Goal: Task Accomplishment & Management: Manage account settings

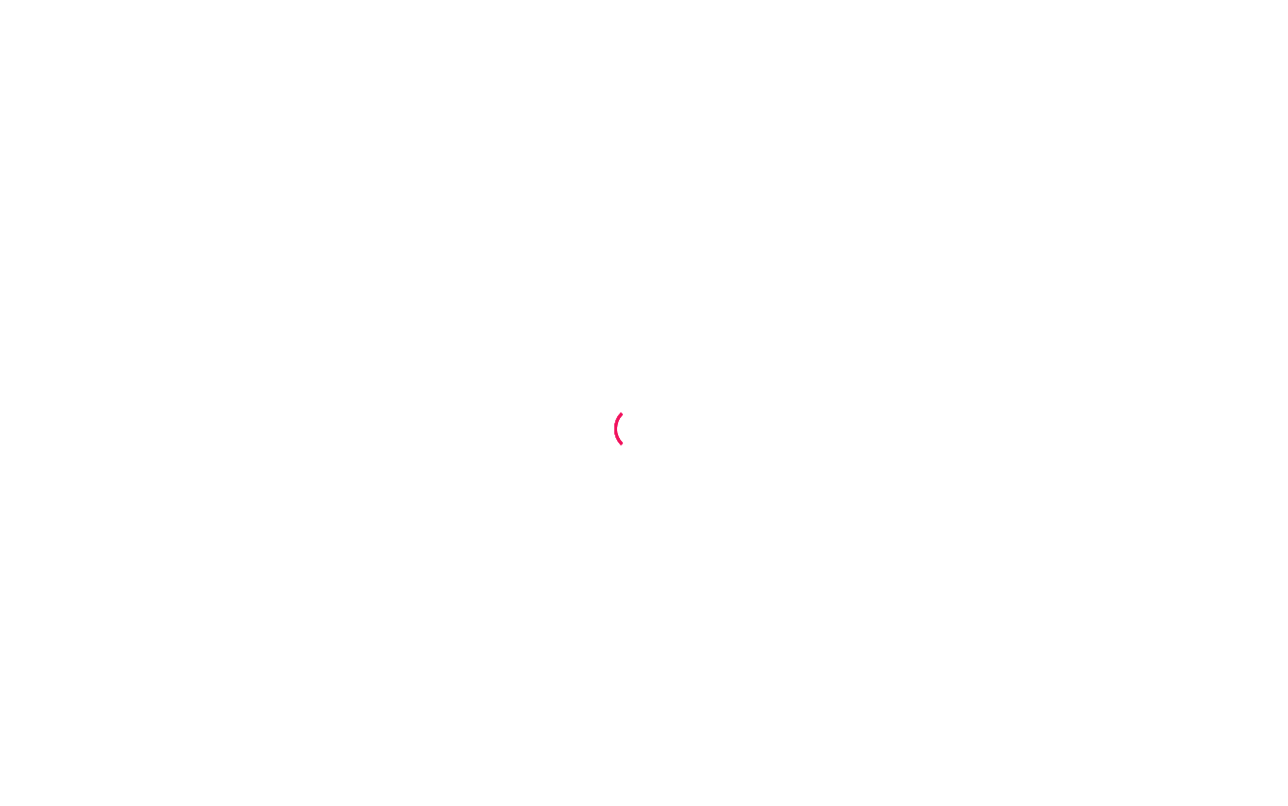
drag, startPoint x: 376, startPoint y: 80, endPoint x: 193, endPoint y: 9, distance: 196.3
click at [376, 80] on div at bounding box center [644, 403] width 1288 height 806
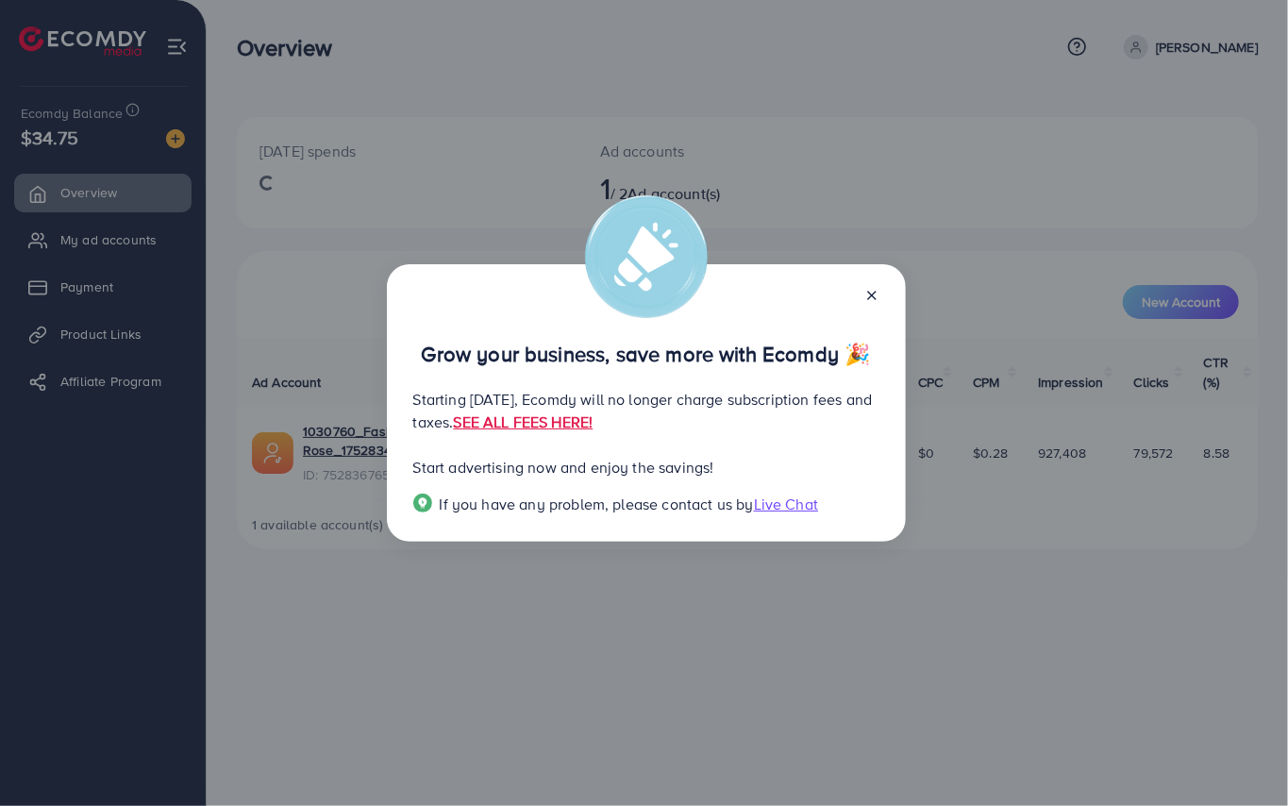
click at [877, 281] on div "Grow your business, save more with Ecomdy 🎉 Starting September 29, 2025, Ecomdy…" at bounding box center [646, 402] width 519 height 277
click at [876, 302] on icon at bounding box center [872, 295] width 15 height 15
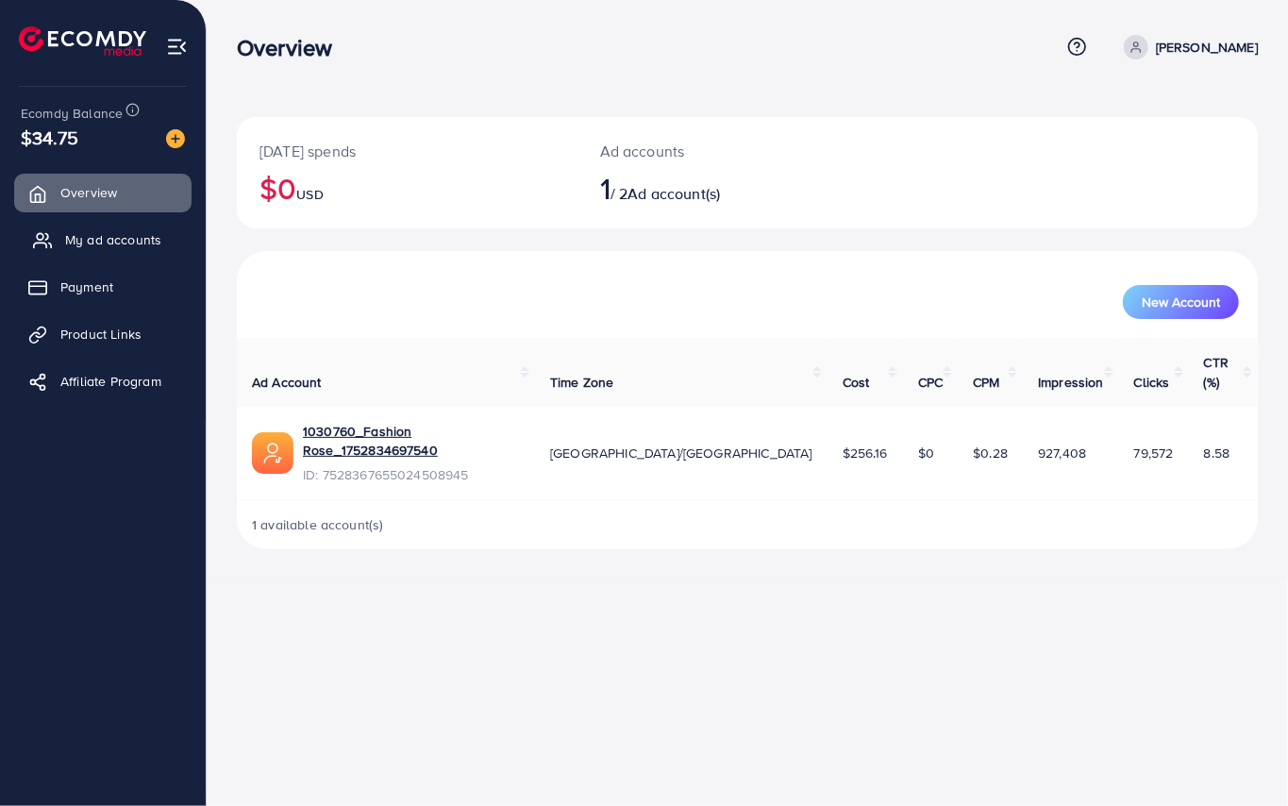
click at [122, 228] on link "My ad accounts" at bounding box center [102, 240] width 177 height 38
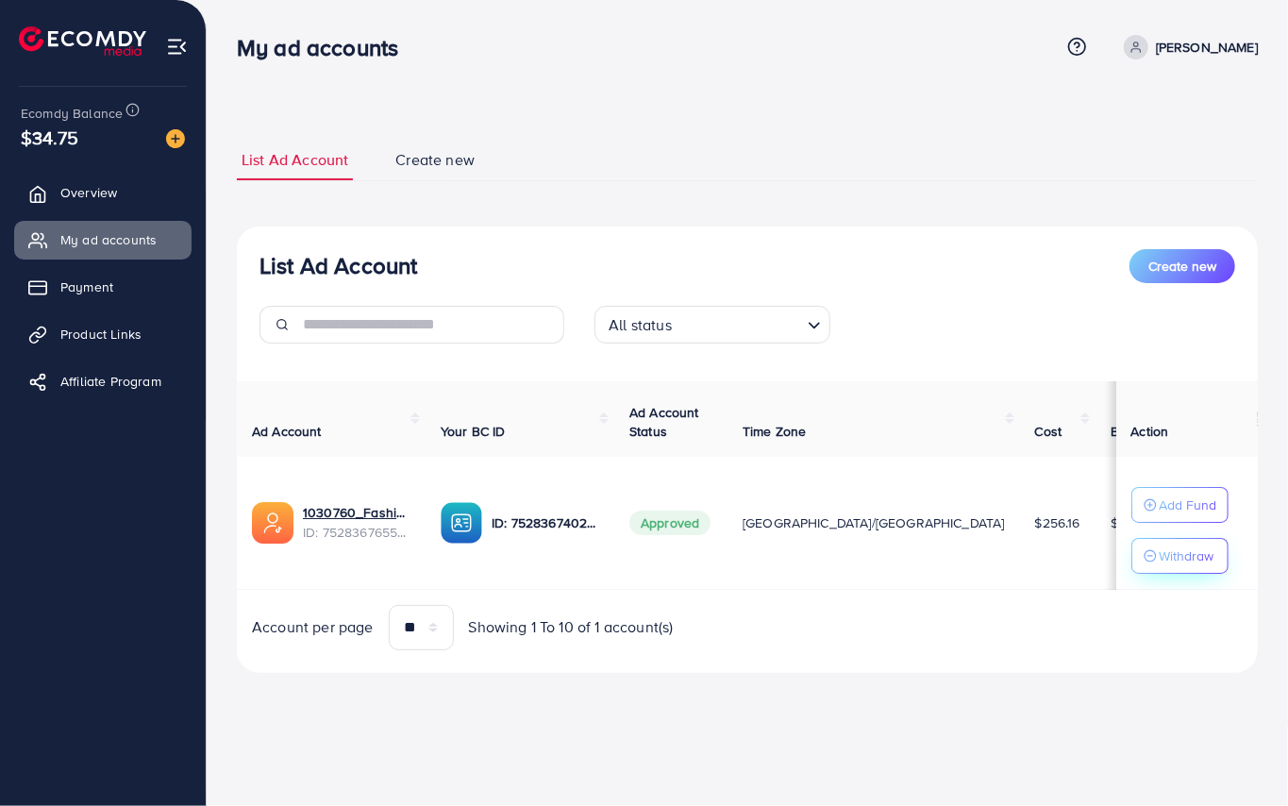
click at [1168, 566] on p "Withdraw" at bounding box center [1186, 556] width 55 height 23
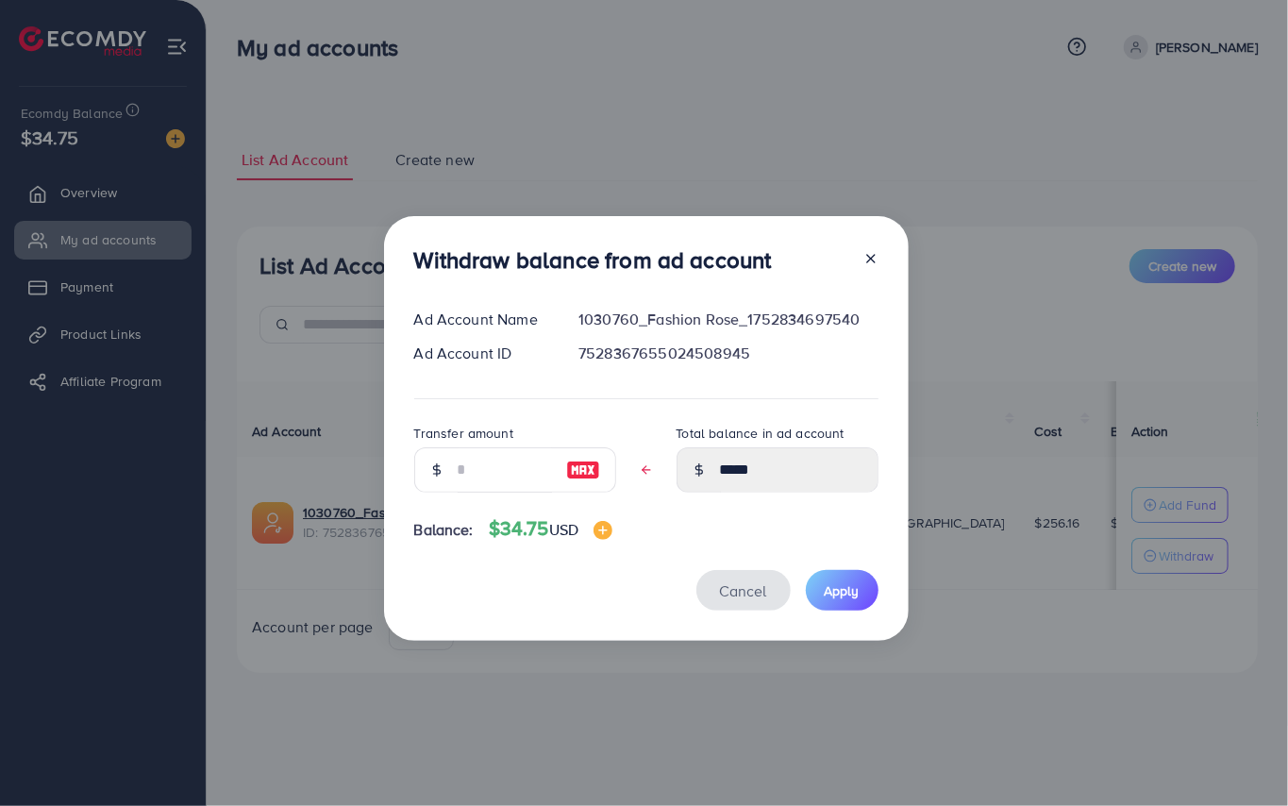
click at [727, 581] on span "Cancel" at bounding box center [743, 590] width 47 height 21
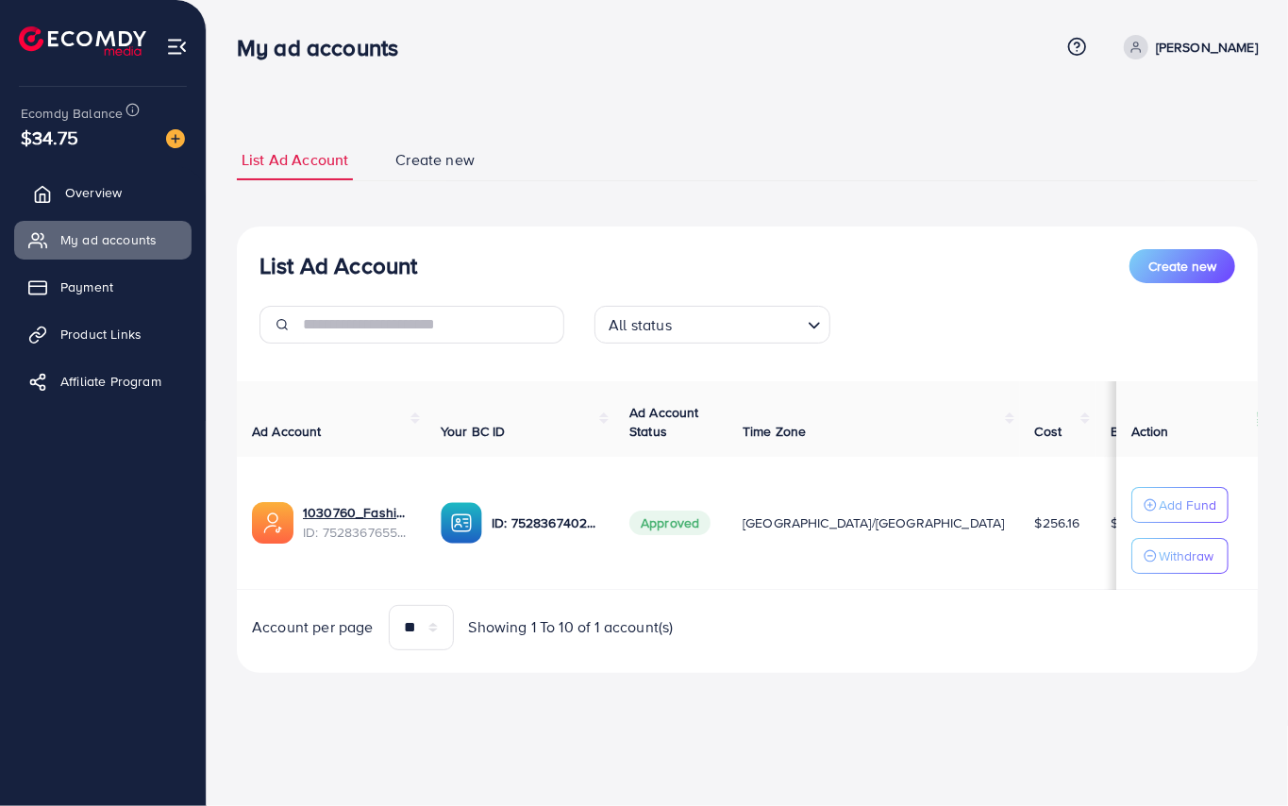
click at [106, 191] on span "Overview" at bounding box center [93, 192] width 57 height 19
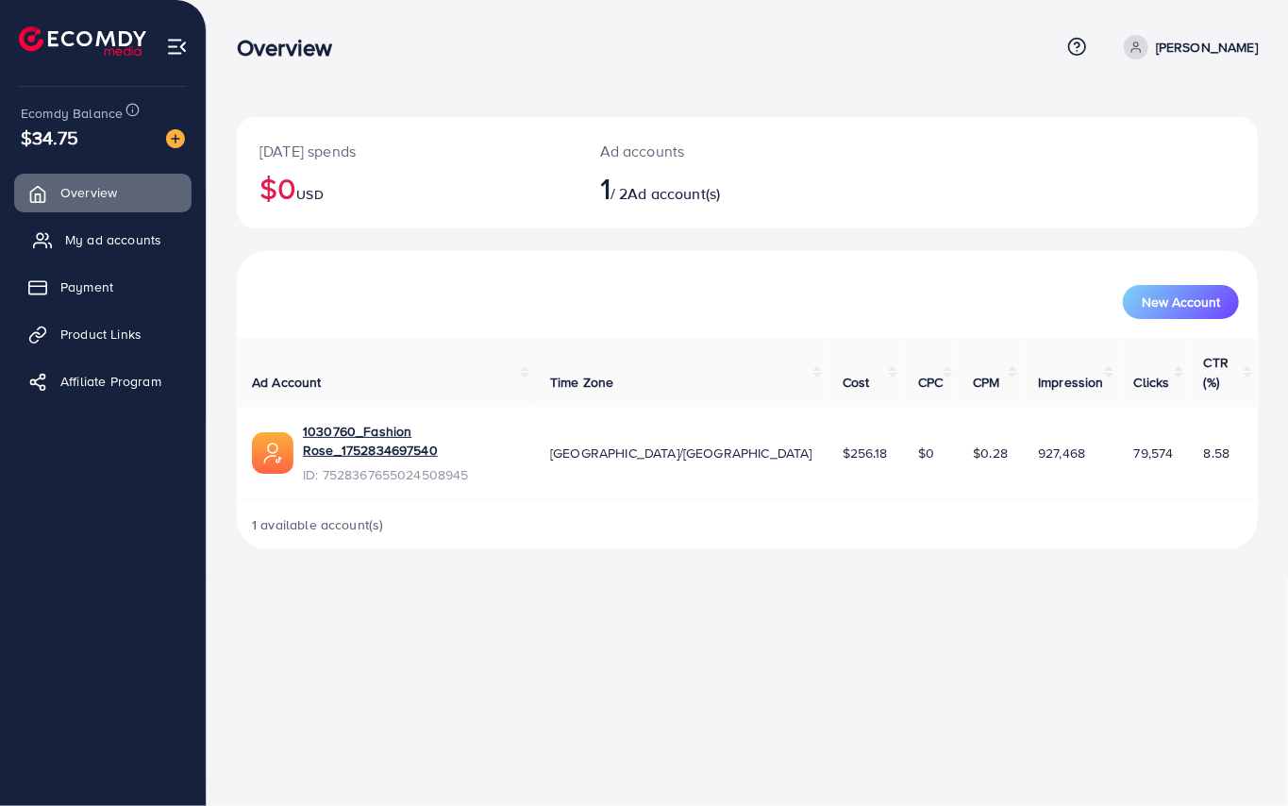
click at [126, 236] on span "My ad accounts" at bounding box center [113, 239] width 96 height 19
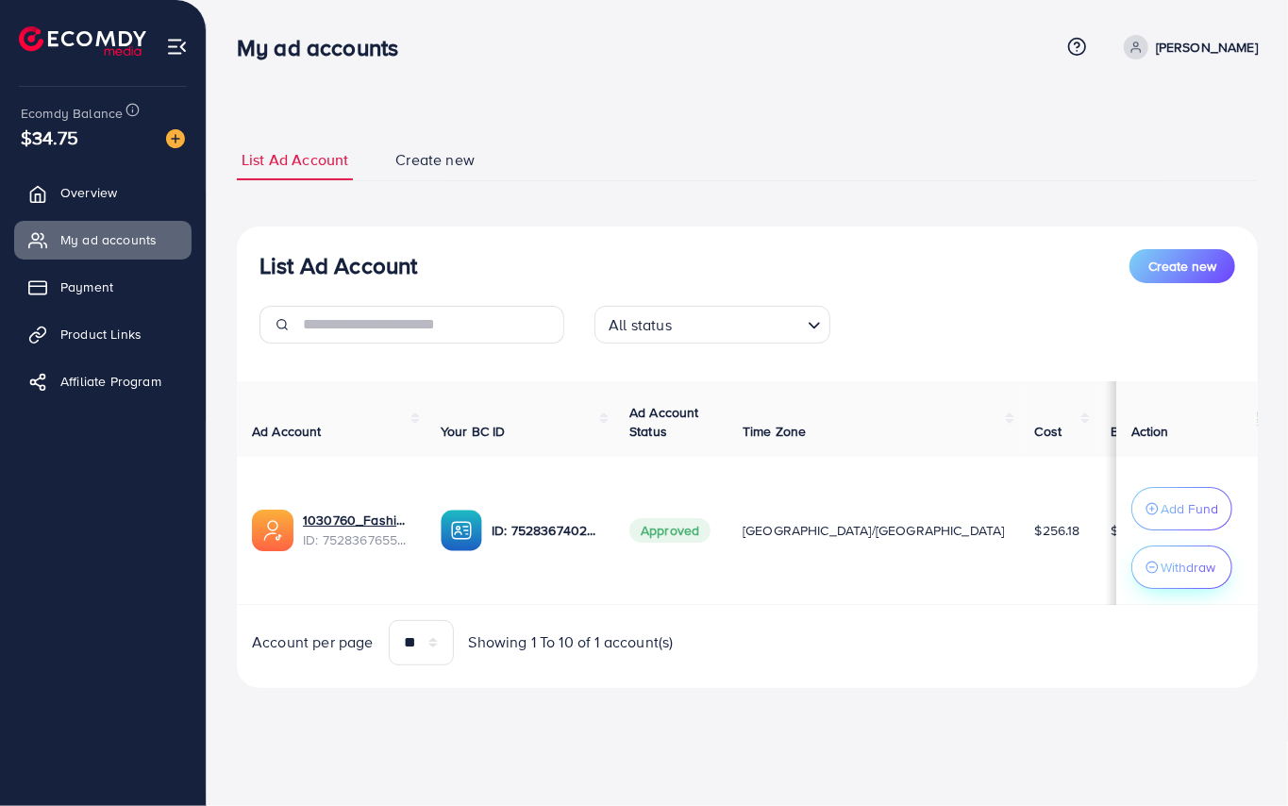
click at [1187, 581] on button "Withdraw" at bounding box center [1182, 567] width 101 height 43
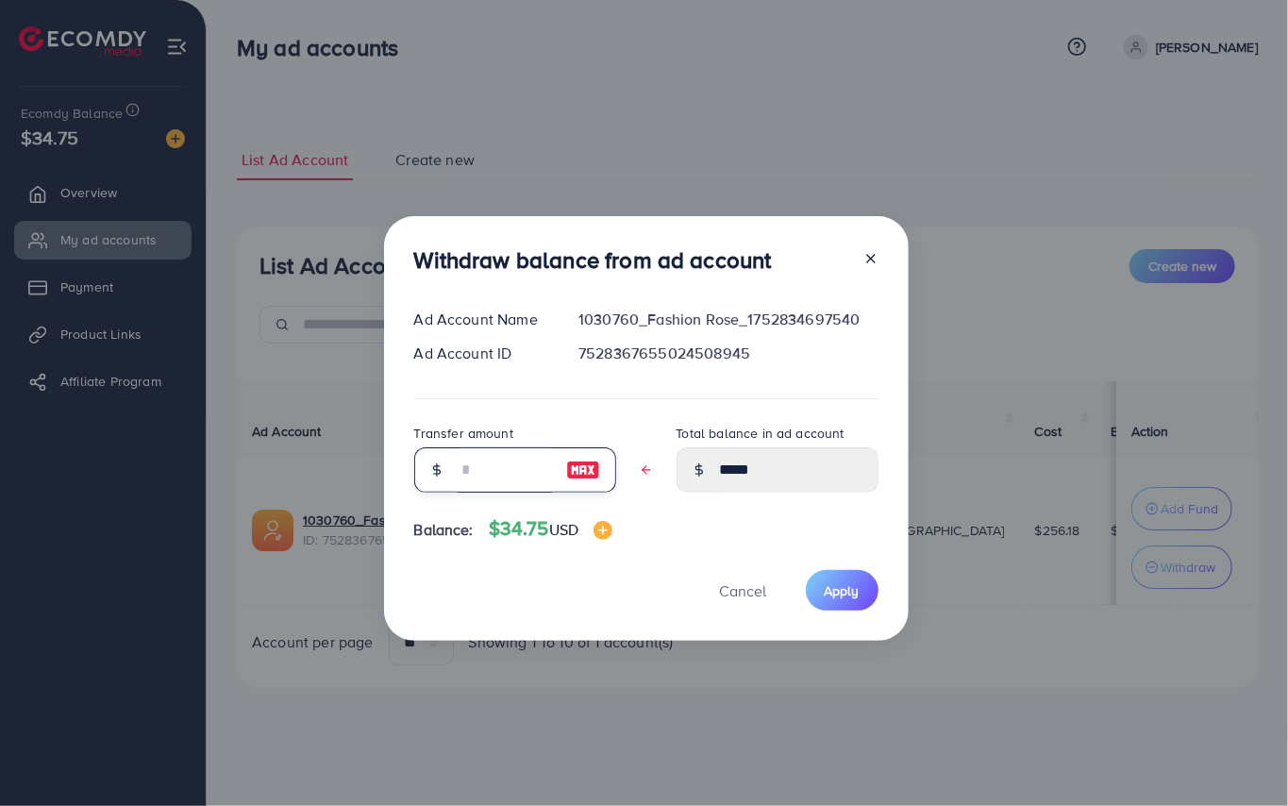
click at [464, 476] on input "text" at bounding box center [505, 469] width 94 height 45
click at [869, 259] on div at bounding box center [863, 263] width 30 height 35
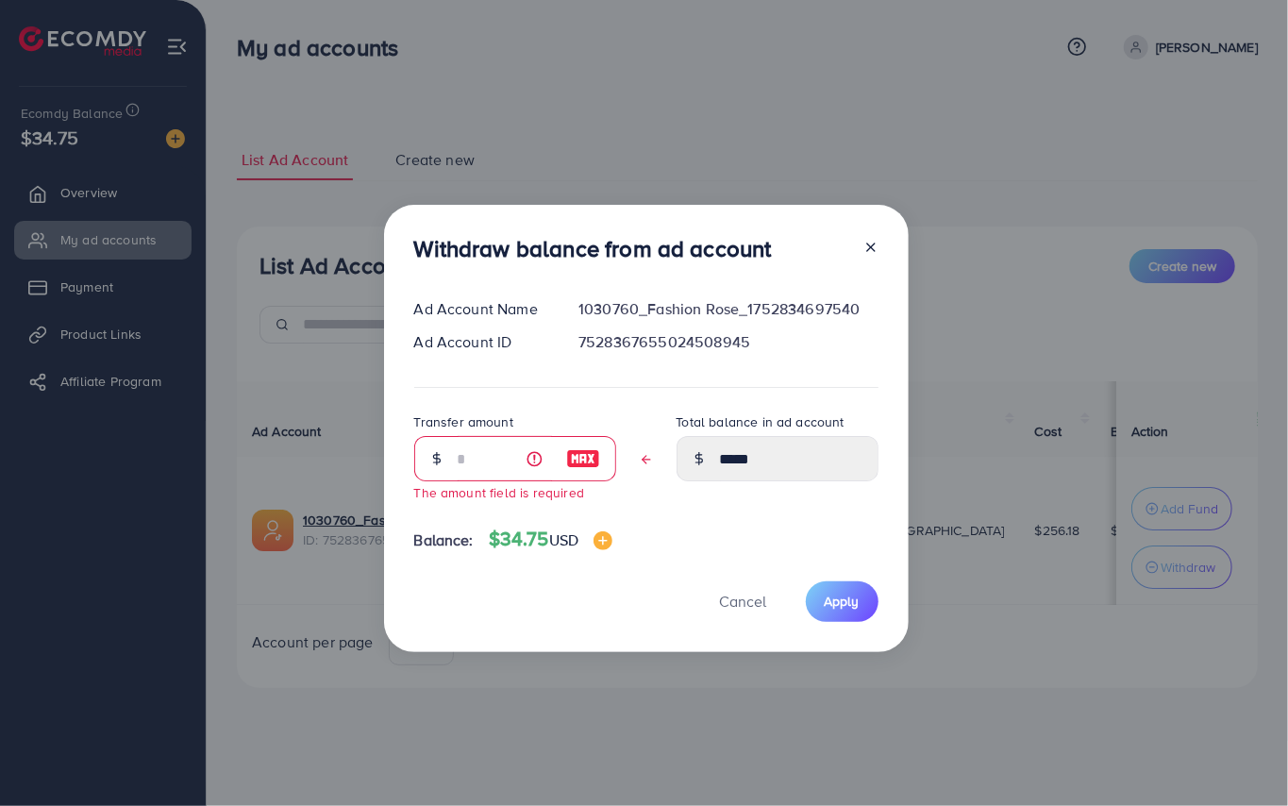
click at [864, 251] on icon at bounding box center [871, 247] width 15 height 15
